Goal: Transaction & Acquisition: Book appointment/travel/reservation

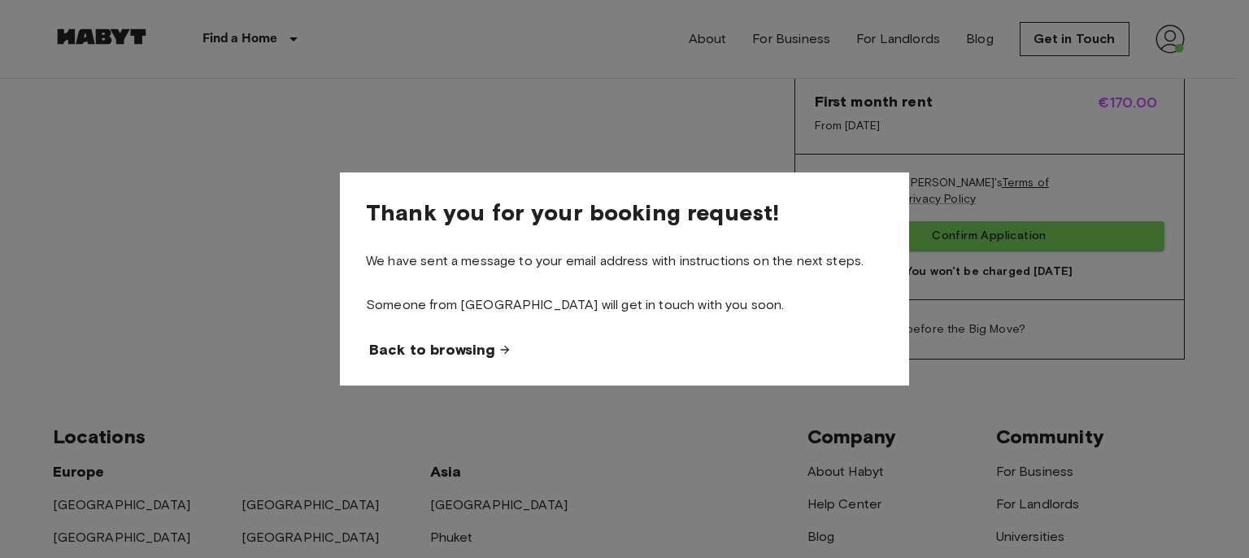
click at [484, 346] on span "Back to browsing" at bounding box center [432, 350] width 126 height 20
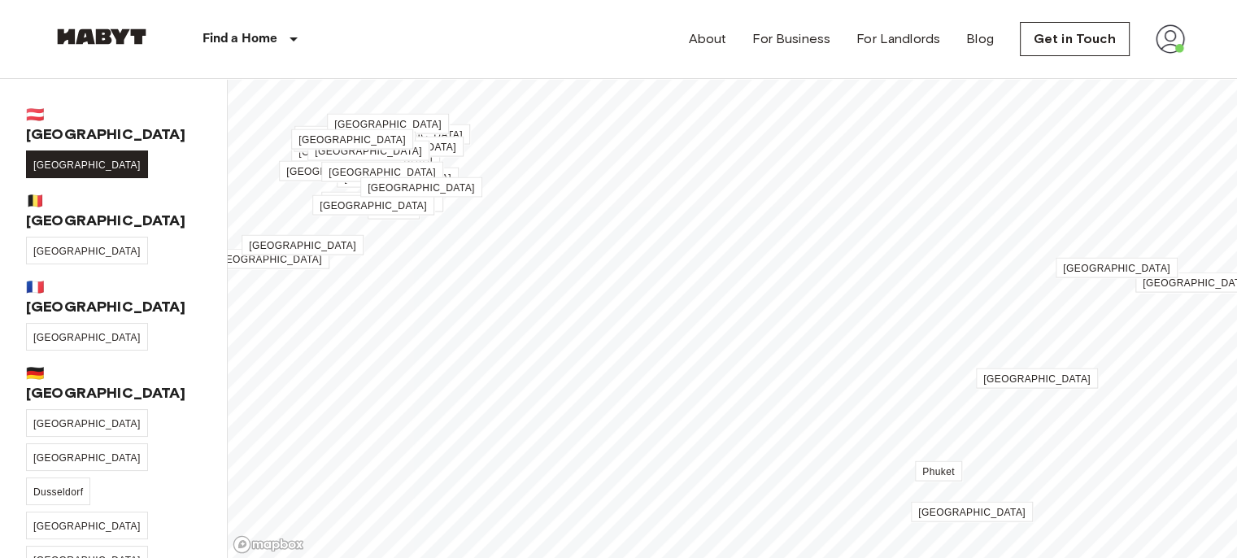
click at [47, 151] on link "[GEOGRAPHIC_DATA]" at bounding box center [87, 164] width 122 height 28
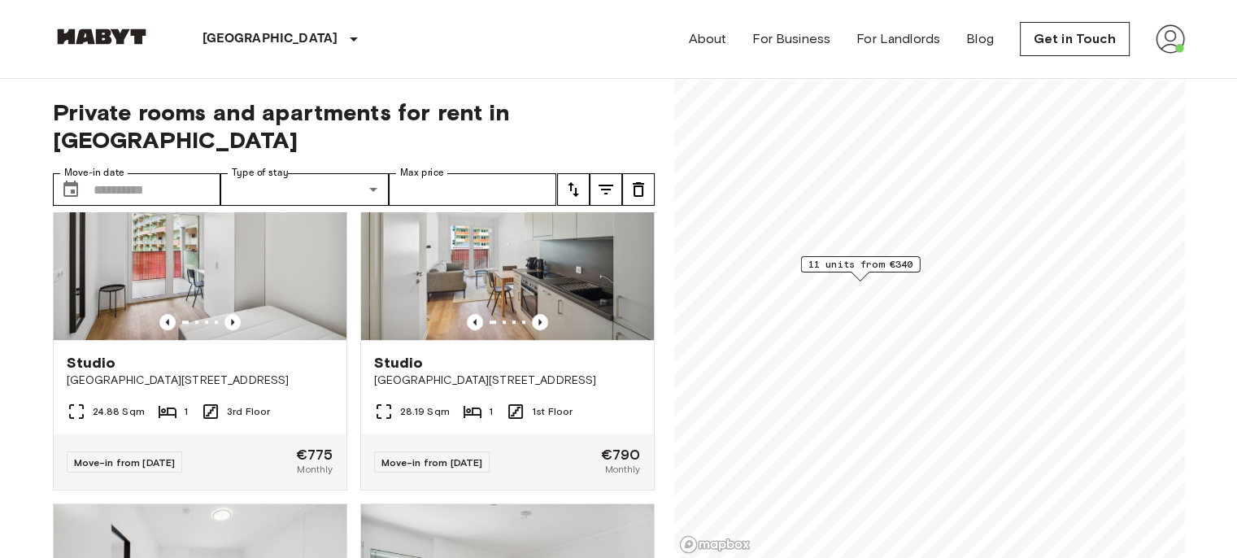
scroll to position [1146, 0]
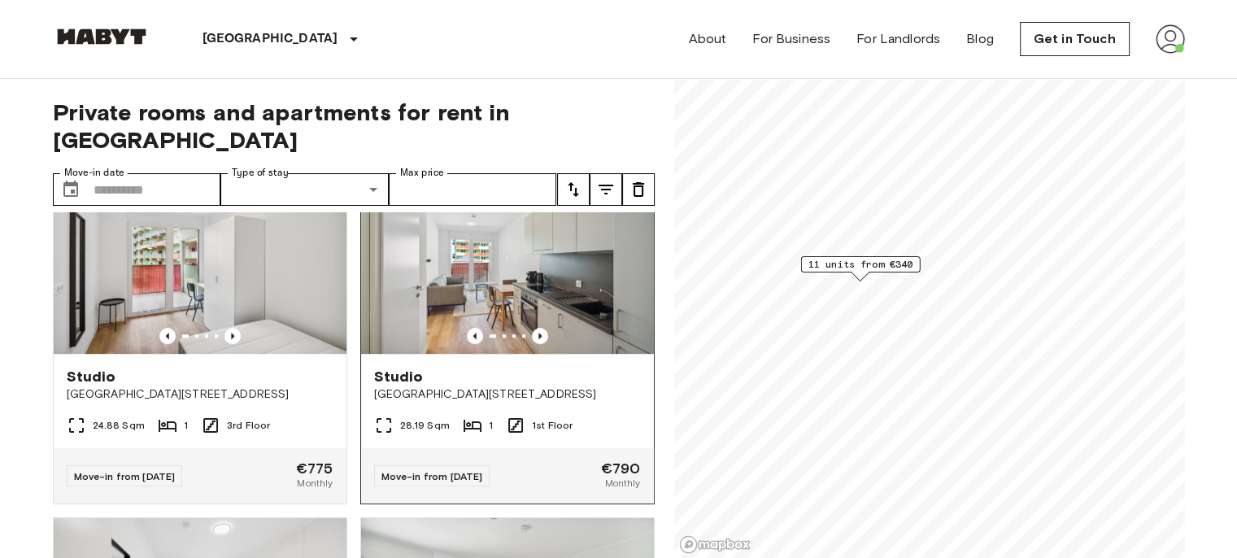
click at [516, 387] on span "[GEOGRAPHIC_DATA][STREET_ADDRESS]" at bounding box center [507, 394] width 267 height 16
click at [143, 377] on div "Studio" at bounding box center [200, 377] width 267 height 20
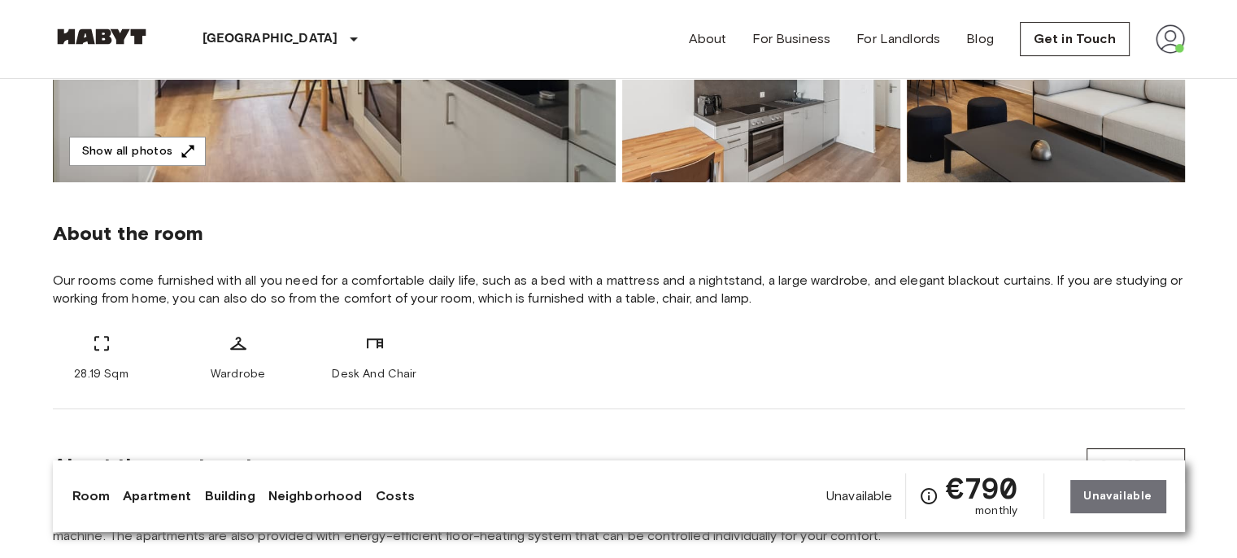
scroll to position [462, 0]
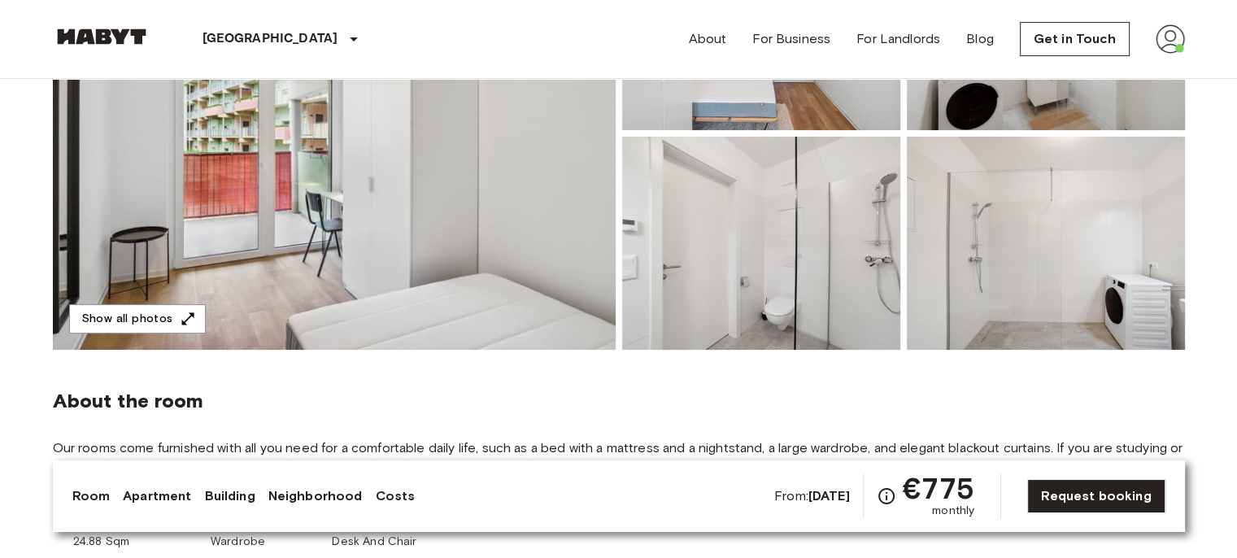
scroll to position [295, 0]
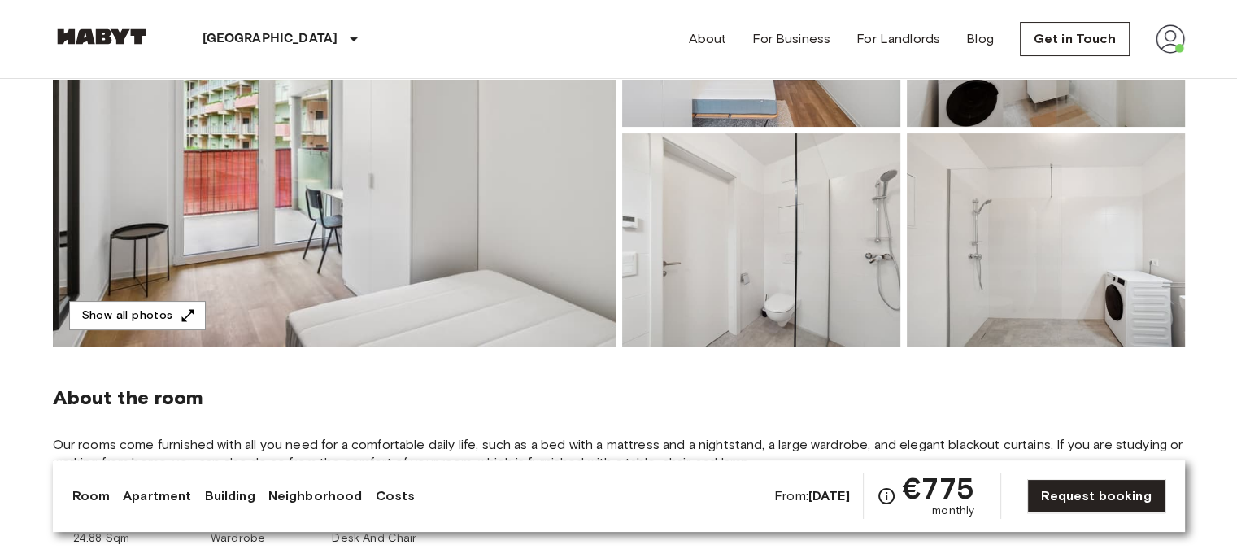
click at [98, 498] on link "Room" at bounding box center [91, 496] width 38 height 20
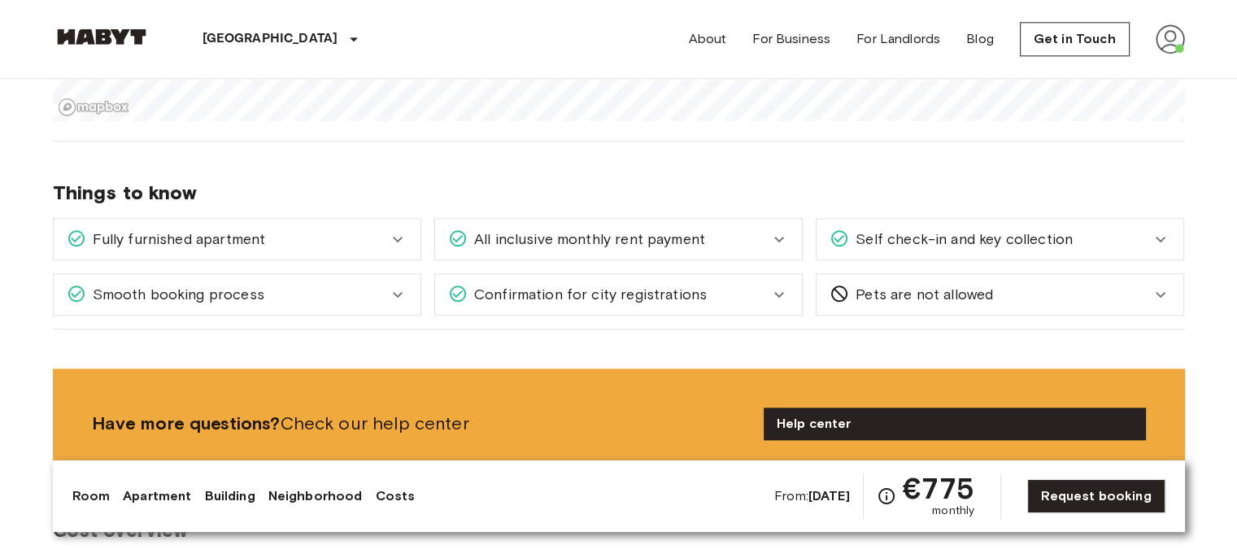
scroll to position [1909, 0]
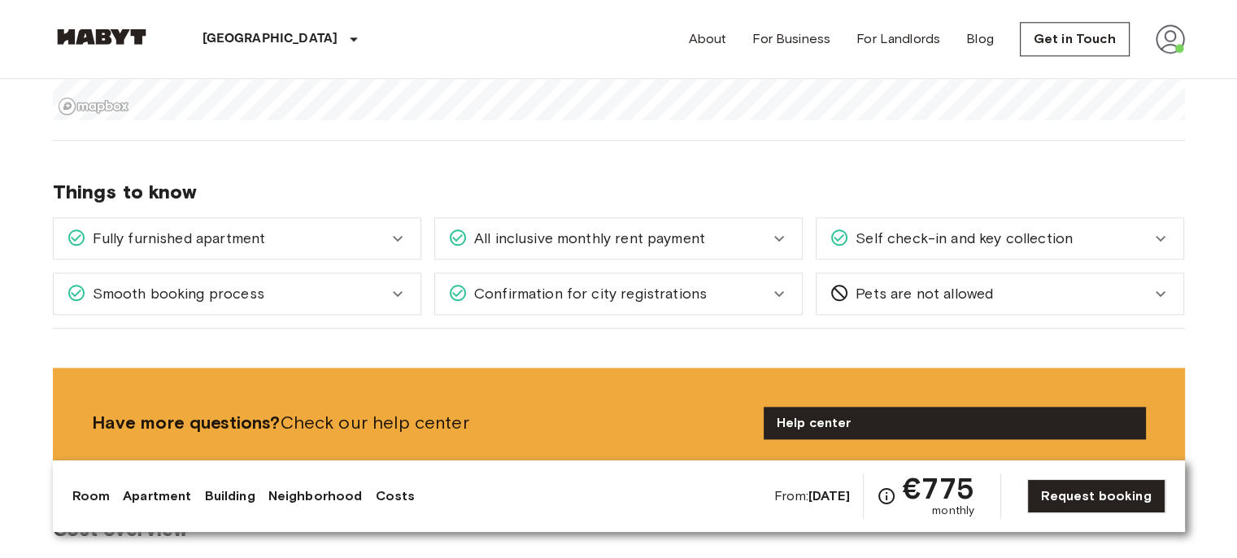
click at [1158, 297] on icon at bounding box center [1161, 294] width 20 height 20
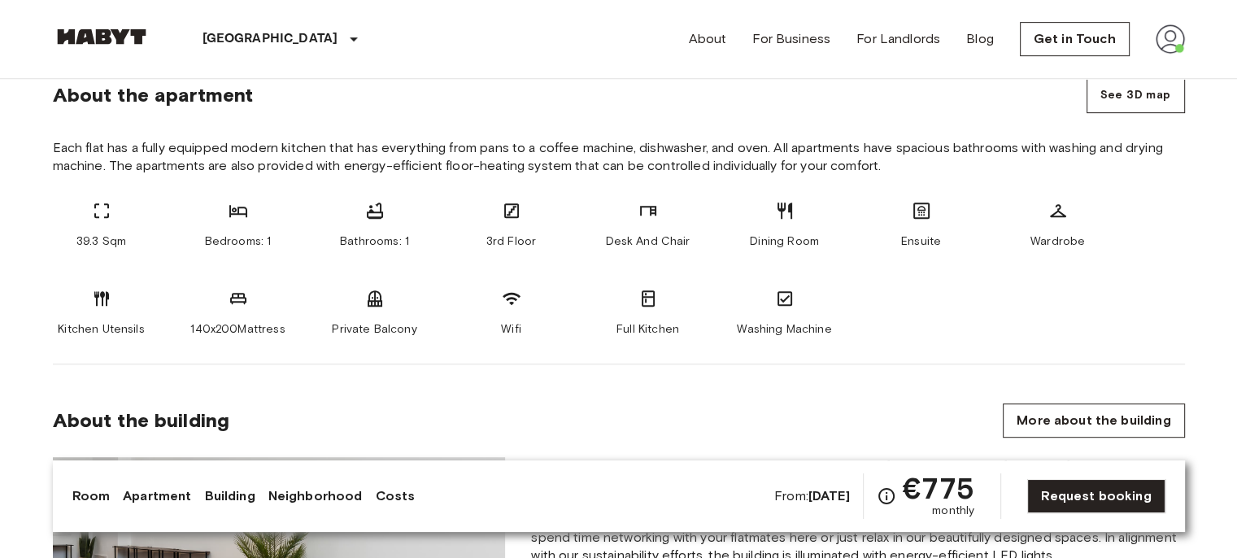
scroll to position [810, 0]
